Goal: Information Seeking & Learning: Learn about a topic

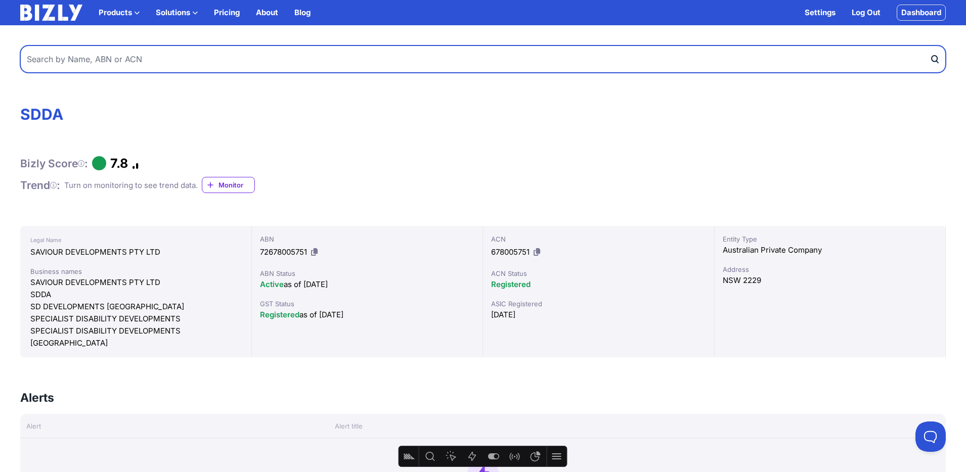
click at [236, 62] on input "text" at bounding box center [482, 59] width 925 height 27
type input "openai australia"
click at [929, 46] on button "submit" at bounding box center [937, 59] width 16 height 27
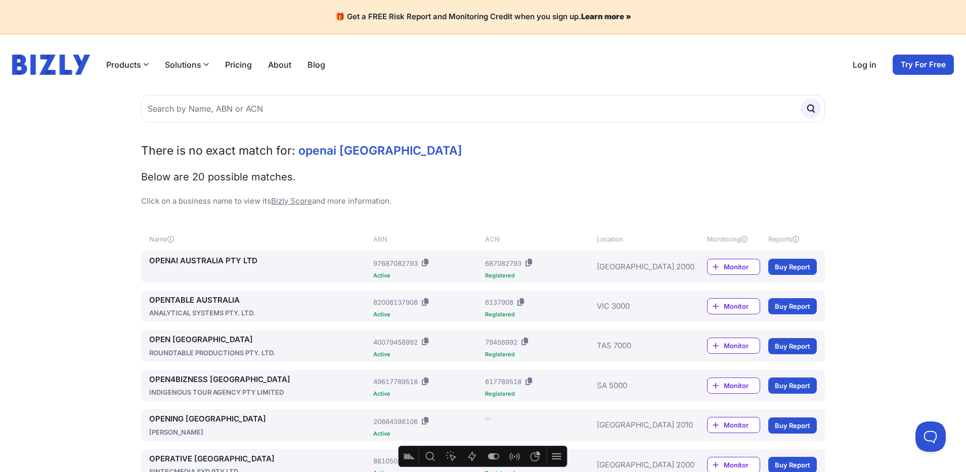
click at [531, 265] on icon at bounding box center [528, 263] width 7 height 8
click at [868, 61] on link "Log in" at bounding box center [865, 65] width 24 height 12
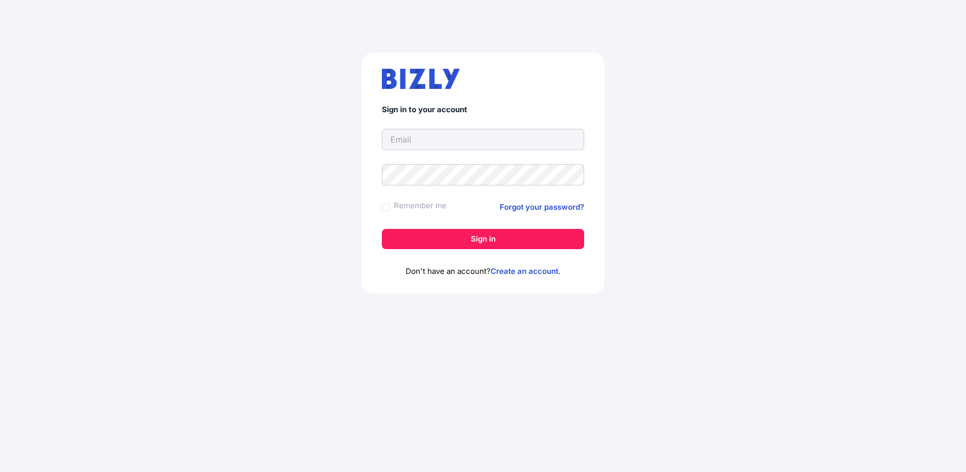
click at [432, 143] on input "text" at bounding box center [483, 139] width 202 height 21
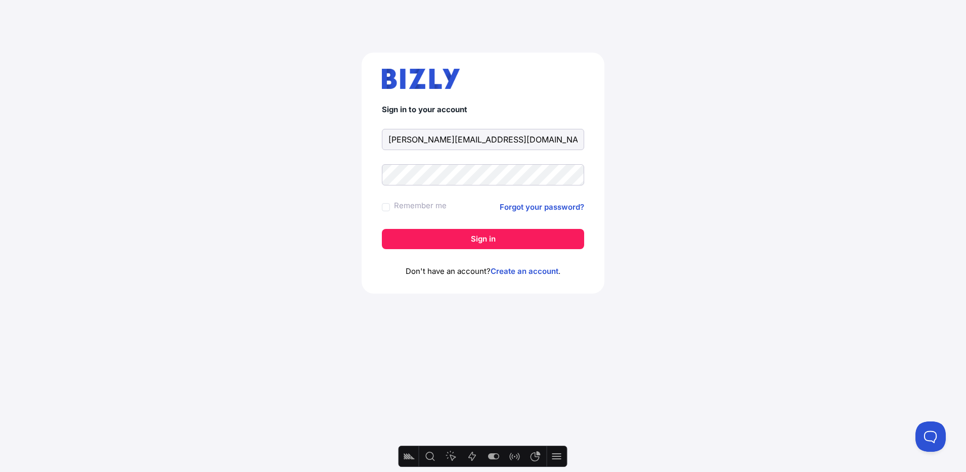
type input "[PERSON_NAME][EMAIL_ADDRESS][DOMAIN_NAME]"
click at [382, 229] on button "Sign in" at bounding box center [483, 239] width 202 height 20
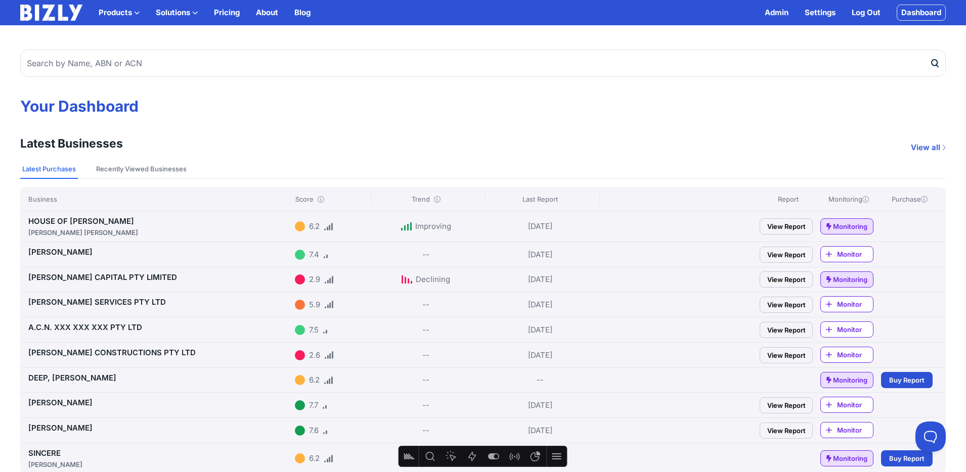
click at [775, 228] on link "View Report" at bounding box center [786, 226] width 53 height 16
click at [785, 253] on link "View Report" at bounding box center [786, 255] width 53 height 16
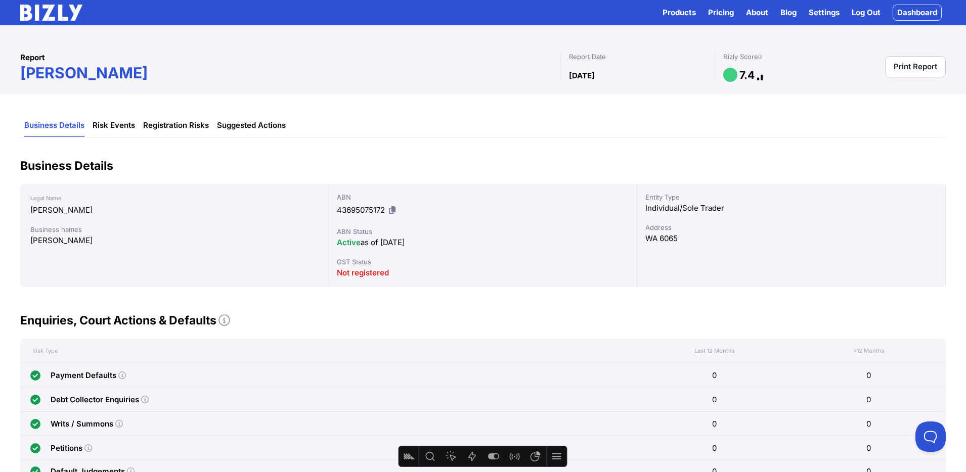
click at [917, 14] on link "Dashboard" at bounding box center [917, 13] width 49 height 16
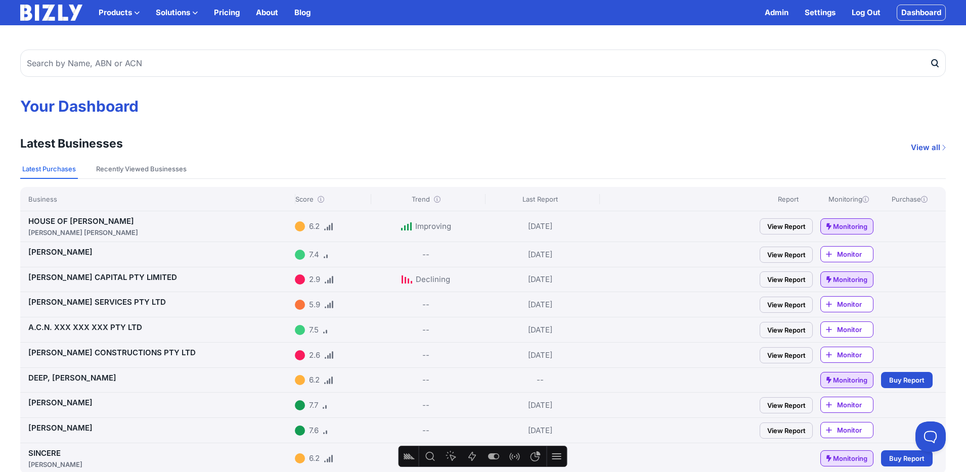
click at [180, 12] on button "Solutions" at bounding box center [177, 13] width 42 height 12
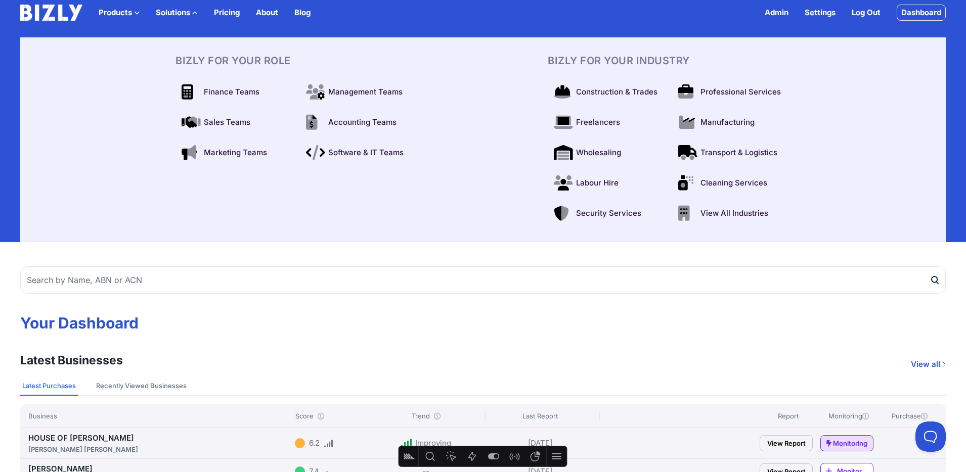
click at [178, 12] on button "Solutions" at bounding box center [177, 13] width 42 height 12
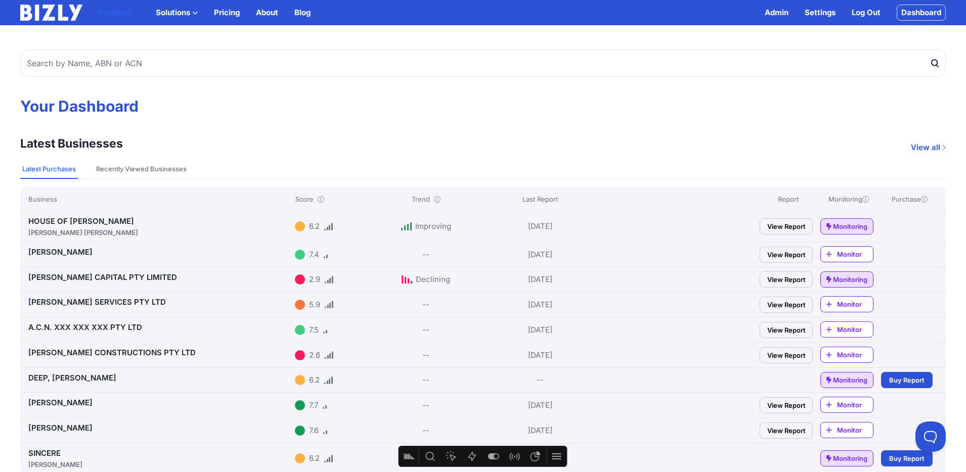
click at [137, 13] on icon "button" at bounding box center [137, 13] width 6 height 6
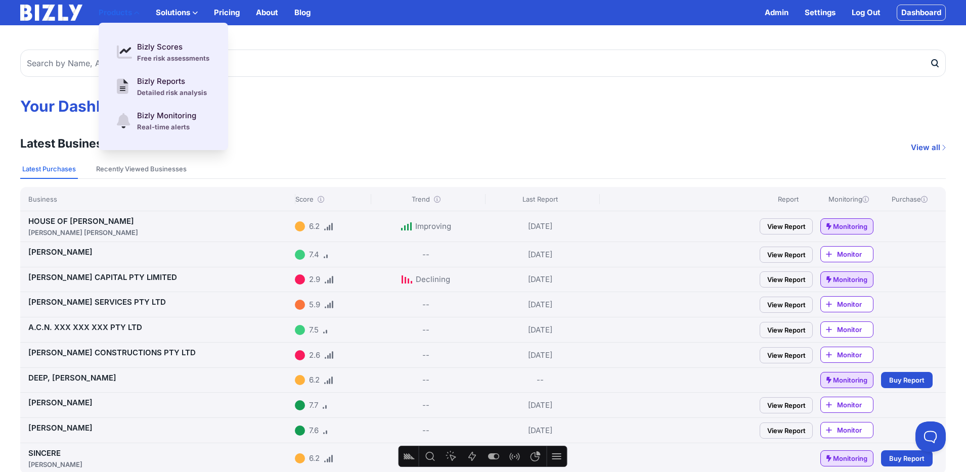
click at [136, 12] on icon "button" at bounding box center [137, 13] width 6 height 6
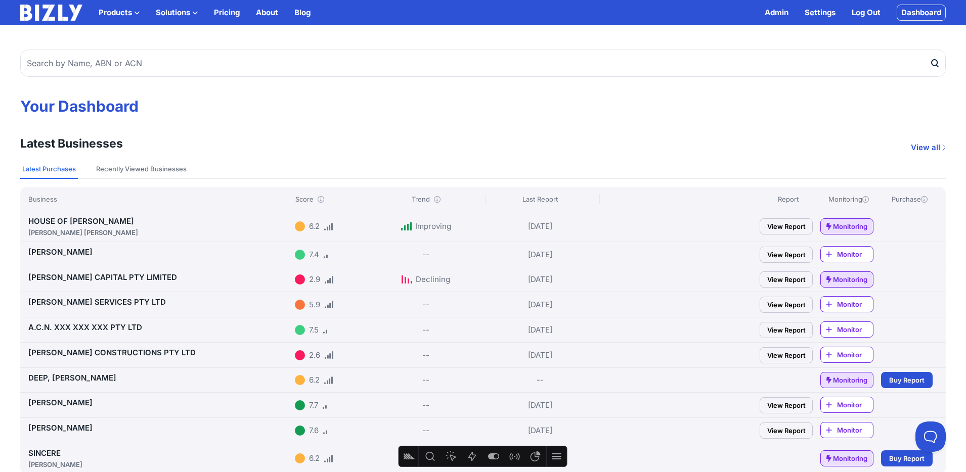
click at [187, 5] on div "Products Bizly Scores Free risk assessments Bizly Reports Detailed risk analysi…" at bounding box center [165, 13] width 290 height 16
click at [186, 8] on button "Solutions" at bounding box center [177, 13] width 42 height 12
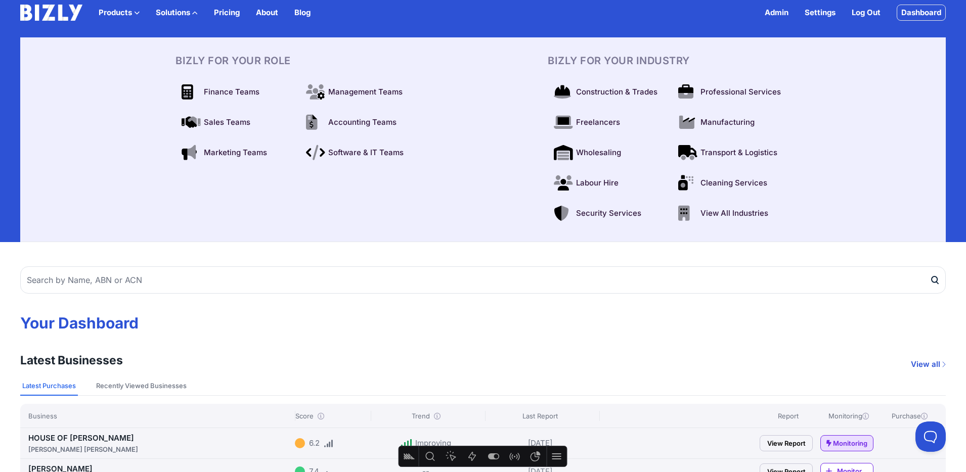
click at [186, 8] on button "Solutions" at bounding box center [177, 13] width 42 height 12
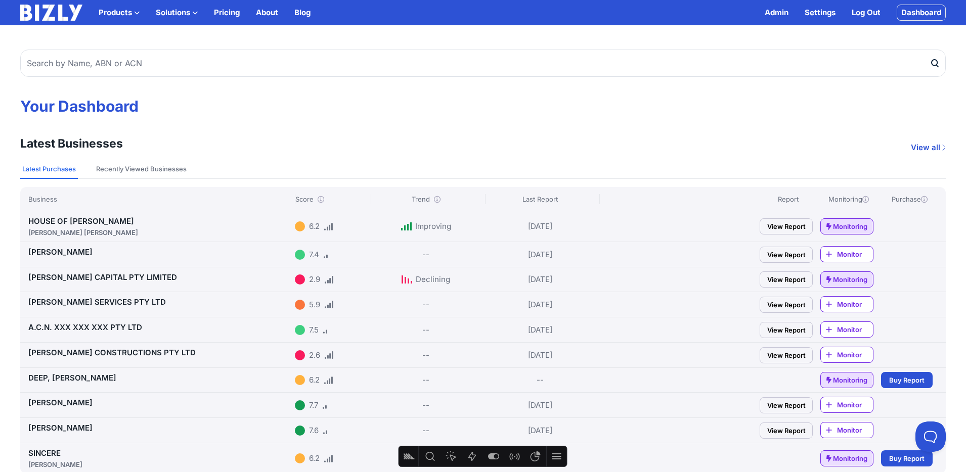
click at [188, 10] on button "Solutions" at bounding box center [177, 13] width 42 height 12
click at [181, 18] on button "Solutions" at bounding box center [177, 13] width 42 height 12
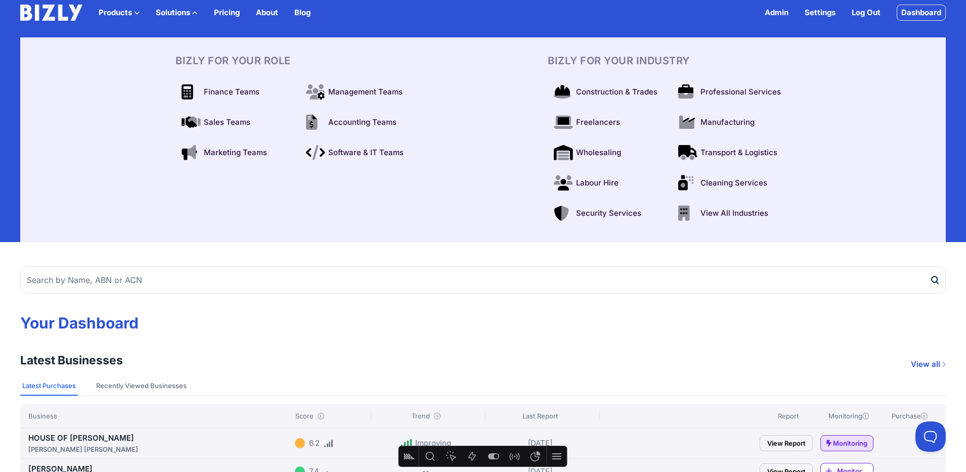
click at [60, 15] on img at bounding box center [51, 13] width 62 height 16
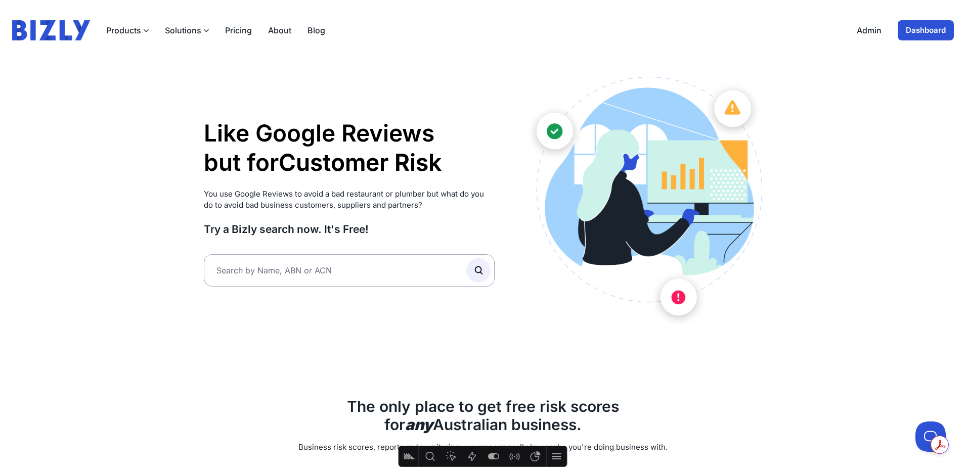
click at [208, 29] on div "Products Bizly Scores Free risk assessments Bizly Reports Detailed risk analysi…" at bounding box center [215, 30] width 219 height 12
click at [205, 29] on icon "button" at bounding box center [206, 31] width 6 height 6
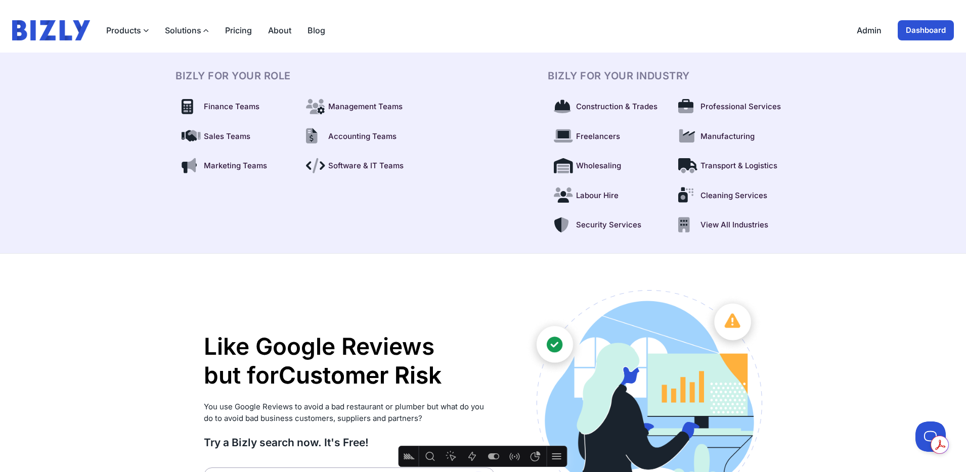
click at [205, 29] on icon "button" at bounding box center [206, 31] width 6 height 6
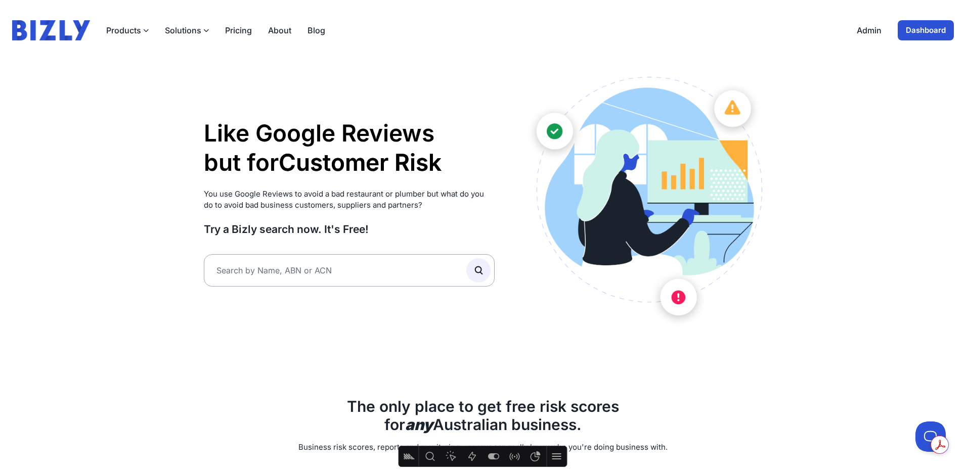
click at [193, 33] on button "Solutions" at bounding box center [187, 30] width 44 height 12
